Goal: Transaction & Acquisition: Purchase product/service

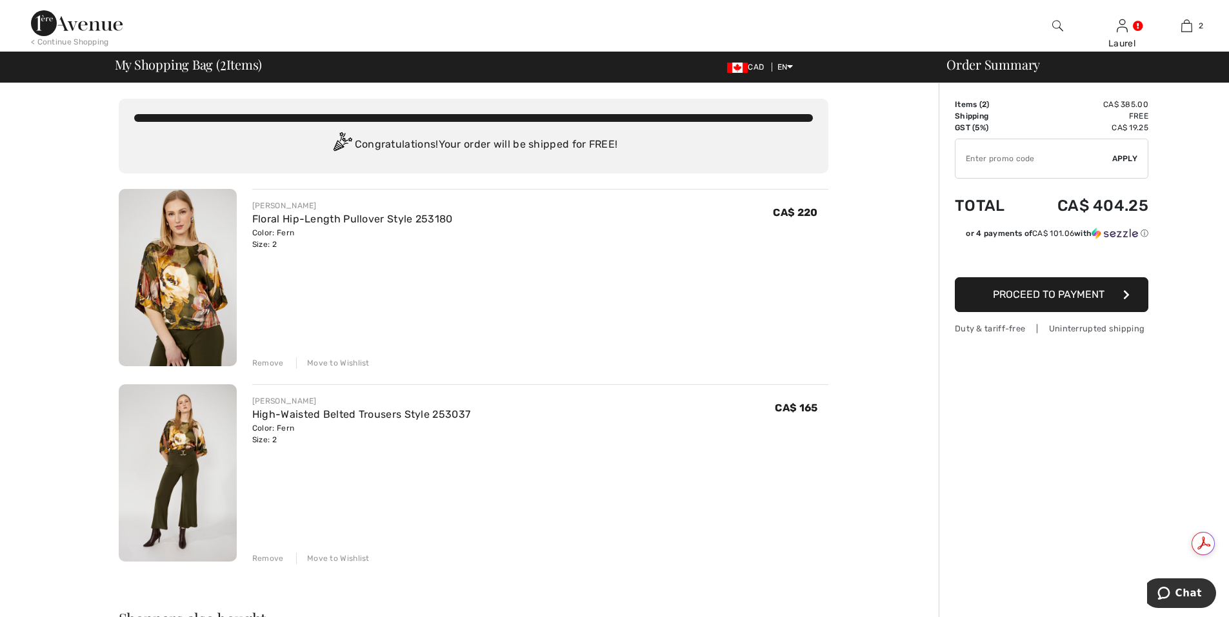
click at [1036, 292] on span "Proceed to Payment" at bounding box center [1049, 294] width 112 height 12
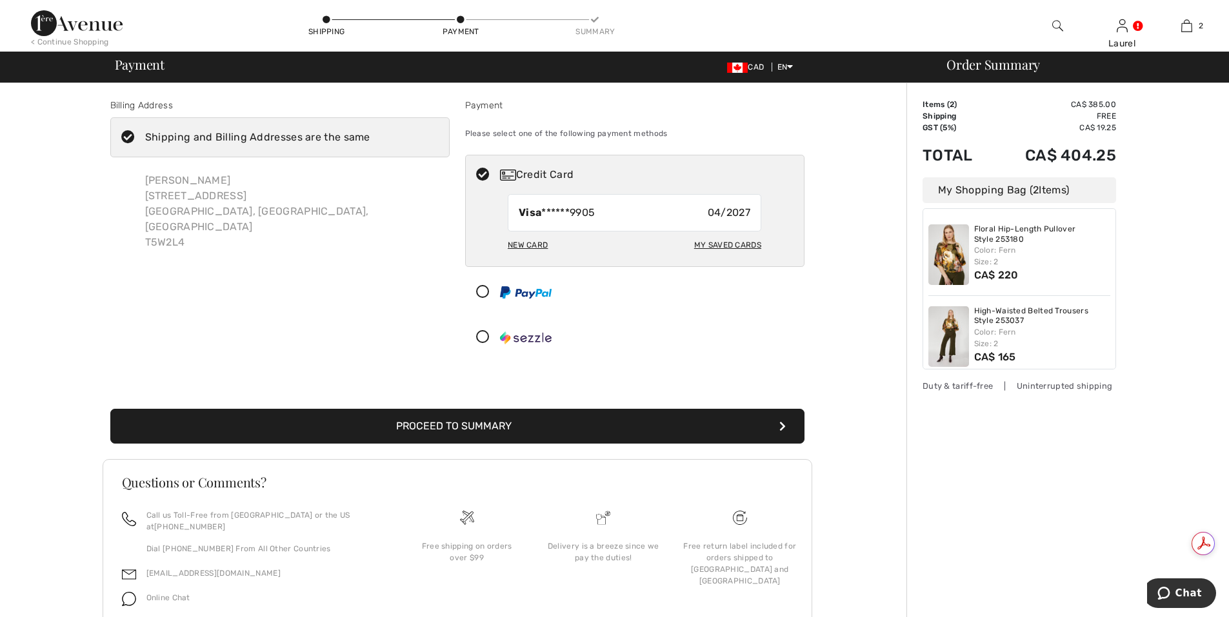
click at [533, 246] on div "New Card" at bounding box center [528, 245] width 40 height 22
radio input "true"
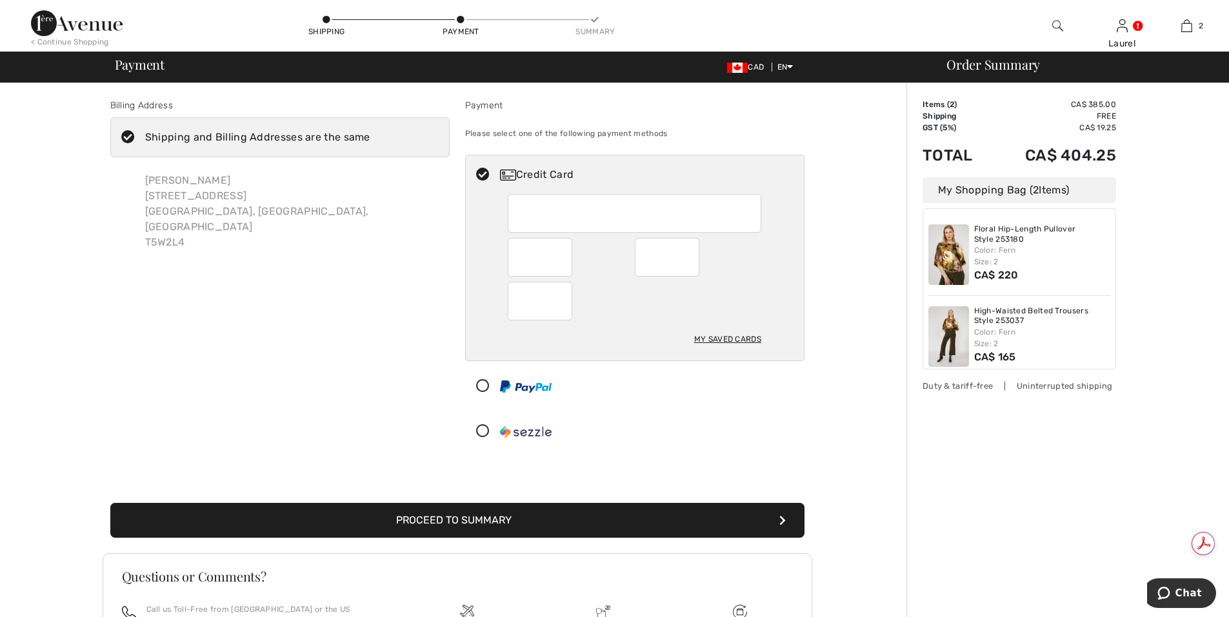
click at [506, 520] on button "Proceed to Summary" at bounding box center [457, 520] width 694 height 35
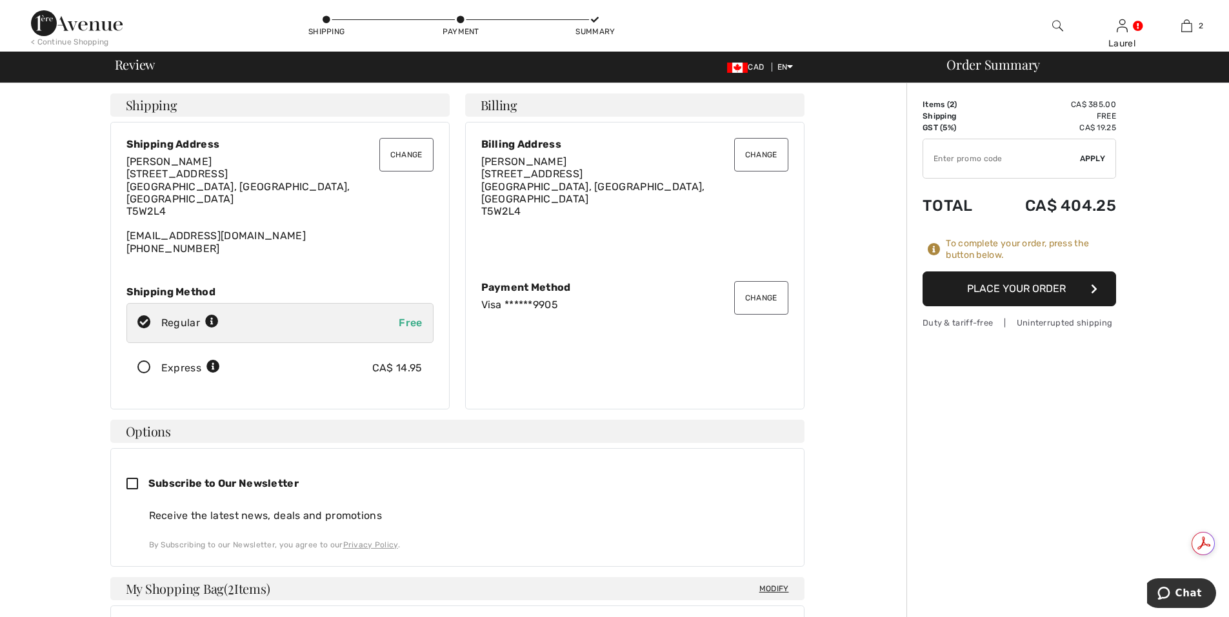
click at [991, 283] on button "Place Your Order" at bounding box center [1018, 289] width 193 height 35
